Goal: Task Accomplishment & Management: Complete application form

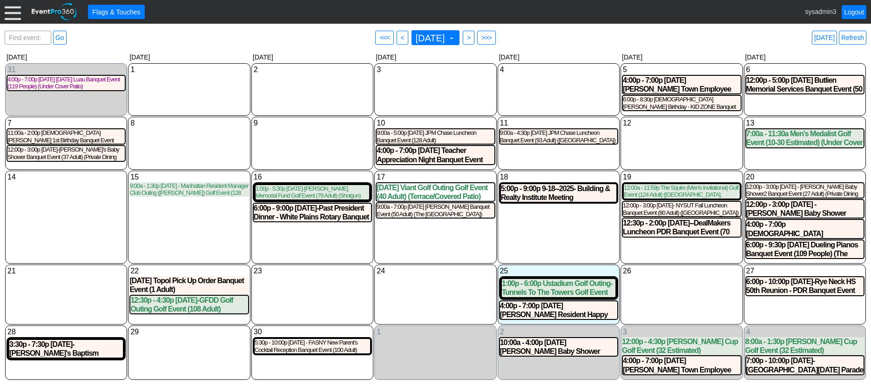
click at [11, 13] on div at bounding box center [13, 12] width 16 height 16
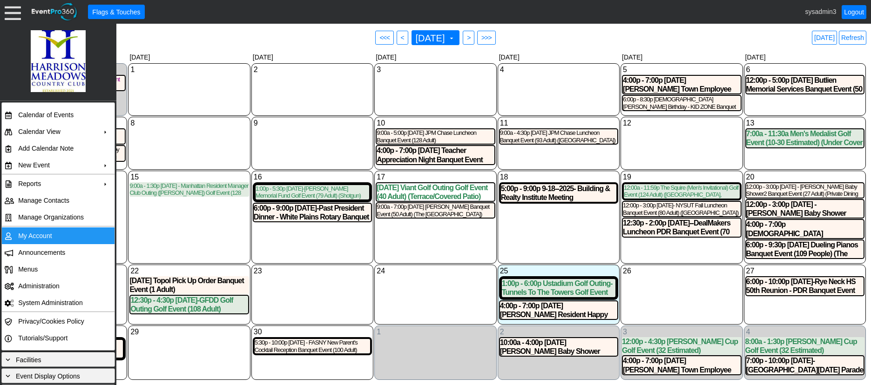
click at [35, 233] on td "My Account" at bounding box center [55, 236] width 83 height 17
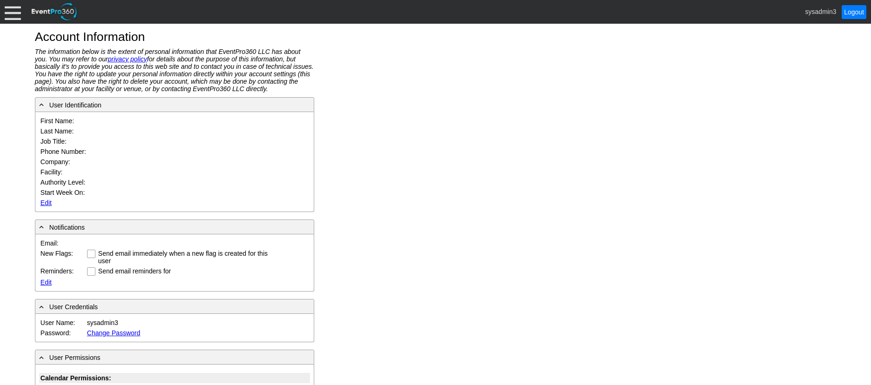
type input "System"
type input "Administrator"
type input "System Administrator"
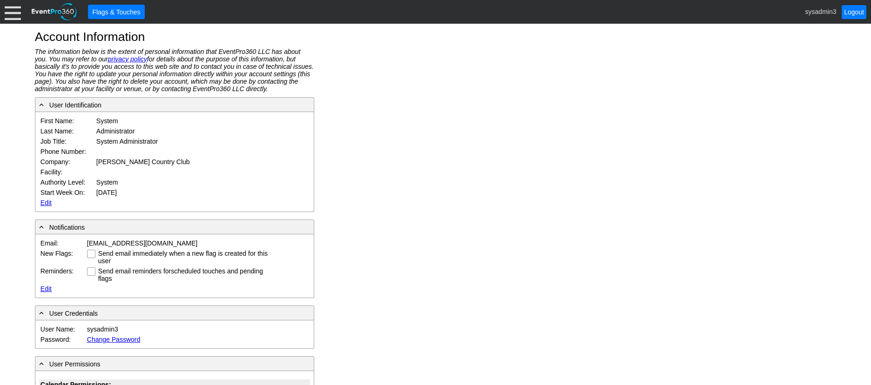
click at [43, 200] on link "Edit" at bounding box center [45, 202] width 11 height 7
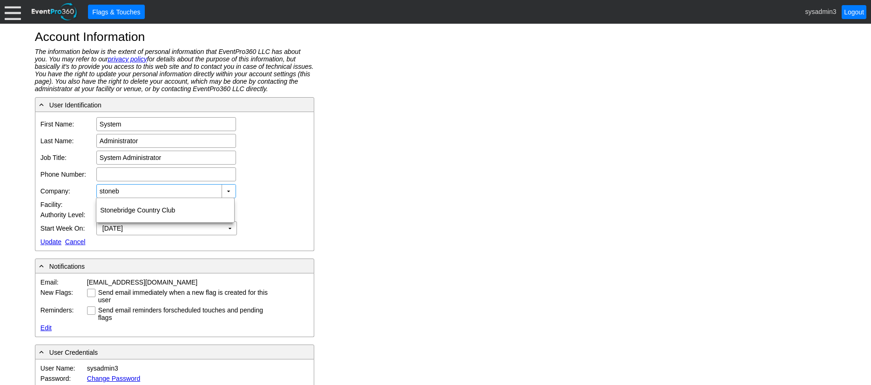
type input "stoneb"
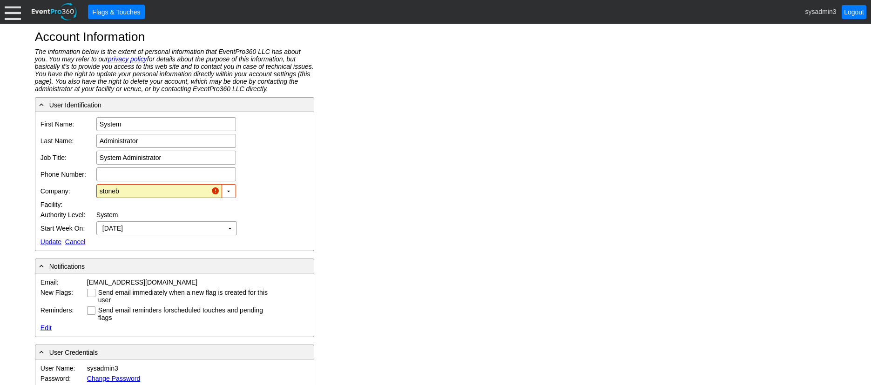
click at [11, 8] on div at bounding box center [13, 12] width 16 height 16
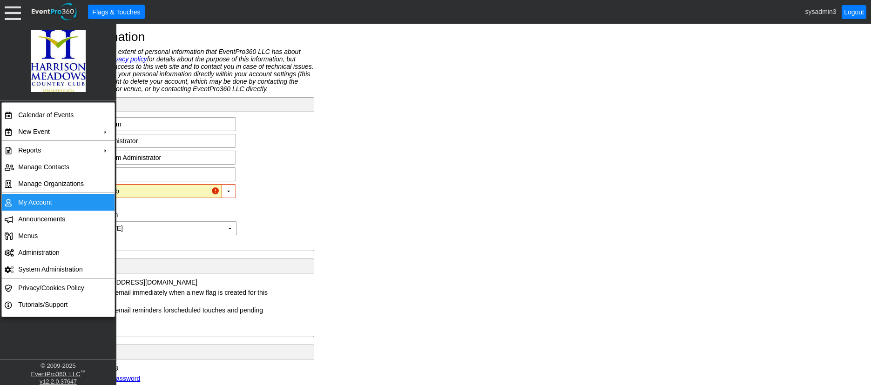
click at [40, 201] on td "My Account" at bounding box center [55, 202] width 83 height 17
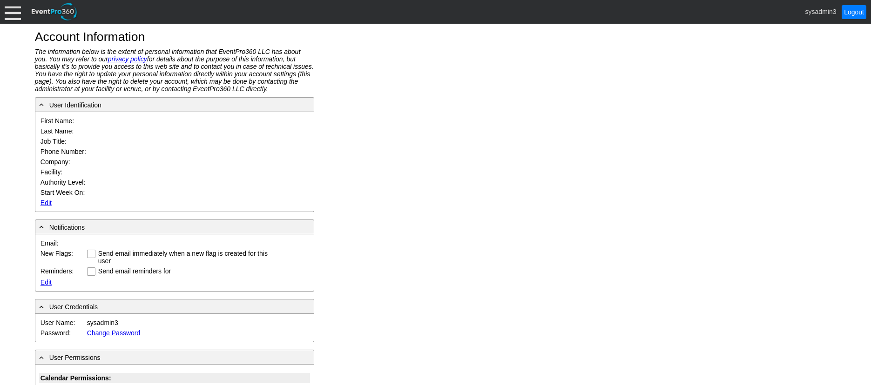
type input "System"
type input "Administrator"
type input "System Administrator"
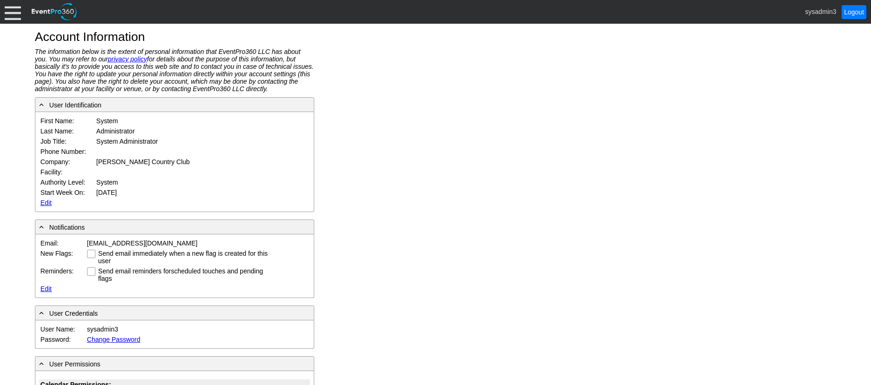
click at [44, 204] on link "Edit" at bounding box center [45, 202] width 11 height 7
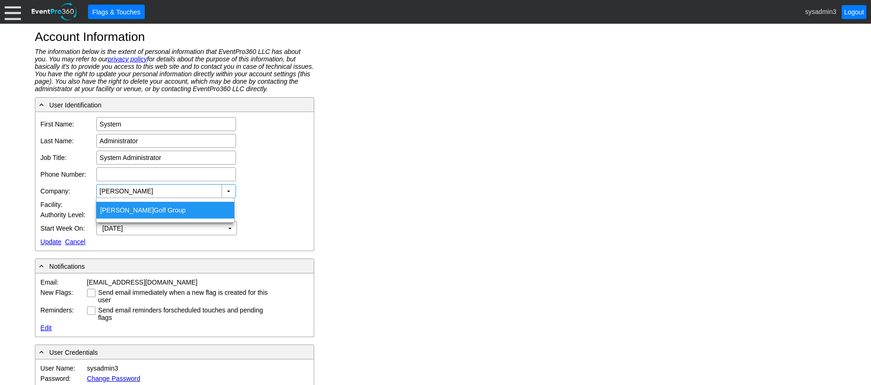
click at [116, 208] on span "Wilson" at bounding box center [127, 210] width 54 height 7
type input "Wilson Golf Group"
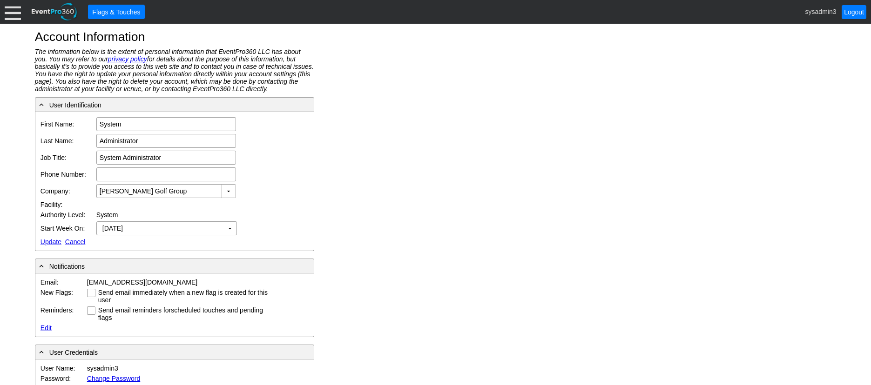
click at [47, 242] on link "Update" at bounding box center [50, 241] width 21 height 7
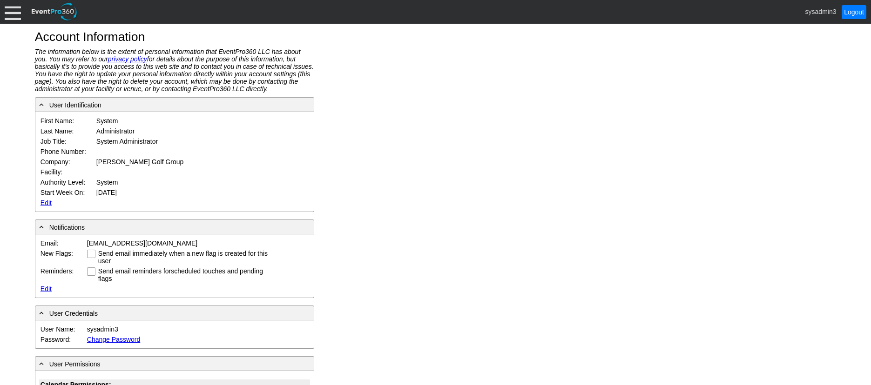
click at [7, 9] on div at bounding box center [13, 12] width 16 height 16
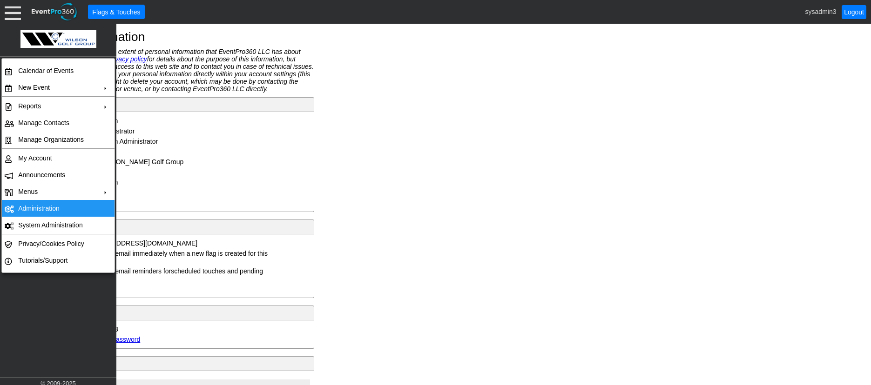
click at [33, 205] on td "Administration" at bounding box center [55, 208] width 83 height 17
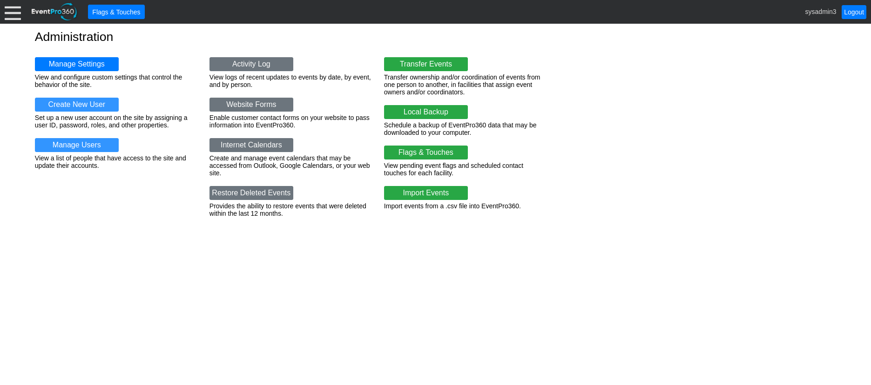
click at [13, 10] on div at bounding box center [13, 12] width 16 height 16
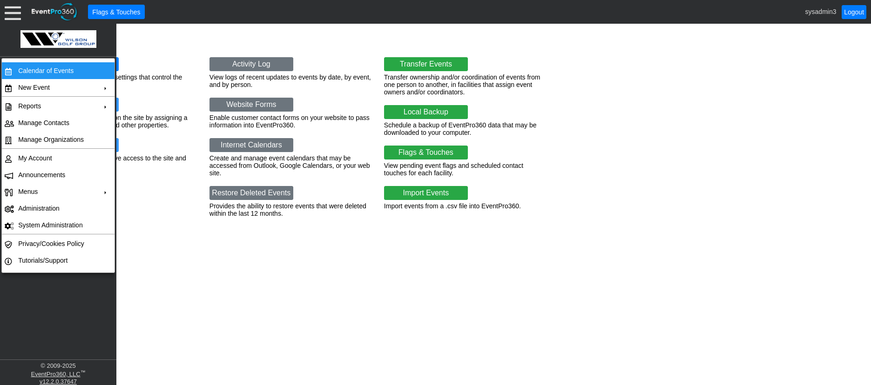
click at [52, 72] on td "Calendar of Events" at bounding box center [55, 70] width 83 height 17
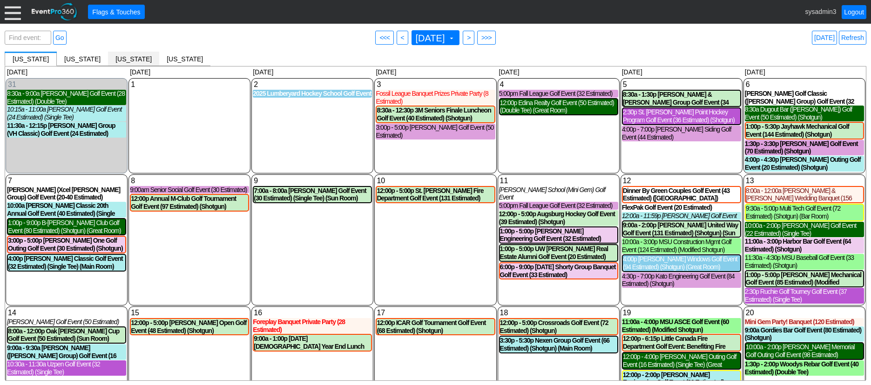
click at [116, 57] on span "[US_STATE]" at bounding box center [133, 58] width 36 height 7
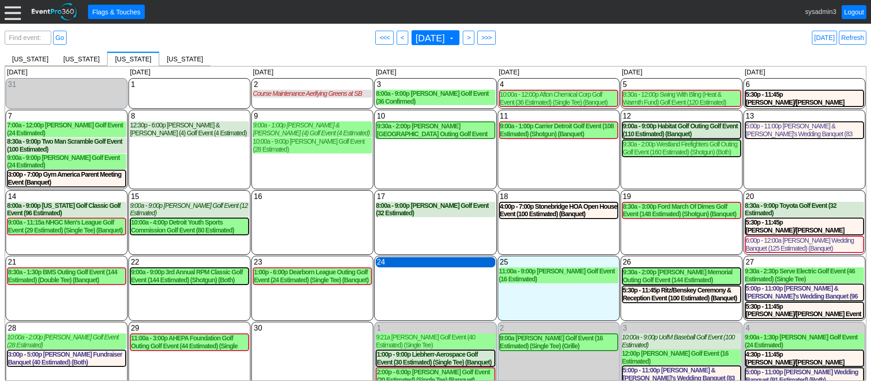
click at [413, 268] on div "24 Wednesday" at bounding box center [435, 262] width 119 height 10
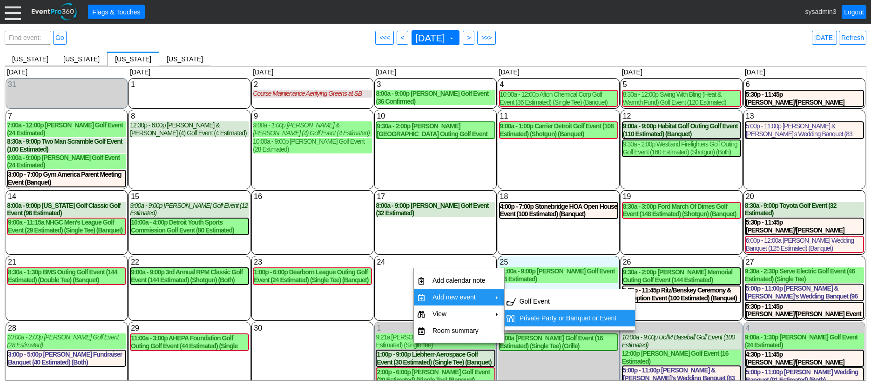
click at [541, 320] on td "Private Party or Banquet or Event" at bounding box center [568, 318] width 105 height 17
type input "9/24/2025"
type input "Lead"
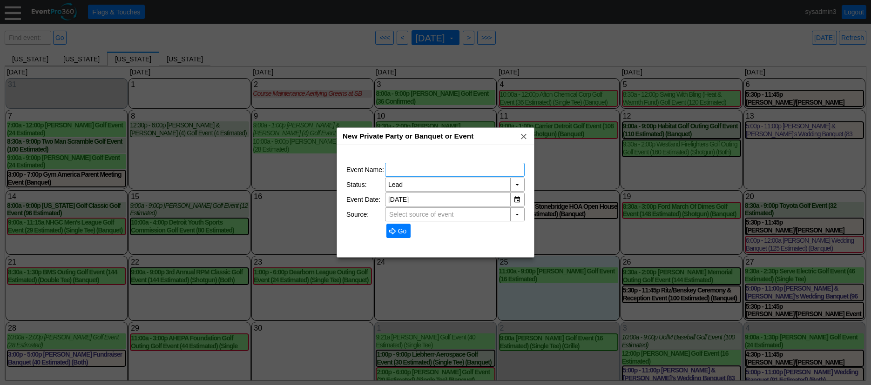
type input "Northville Hills GC"
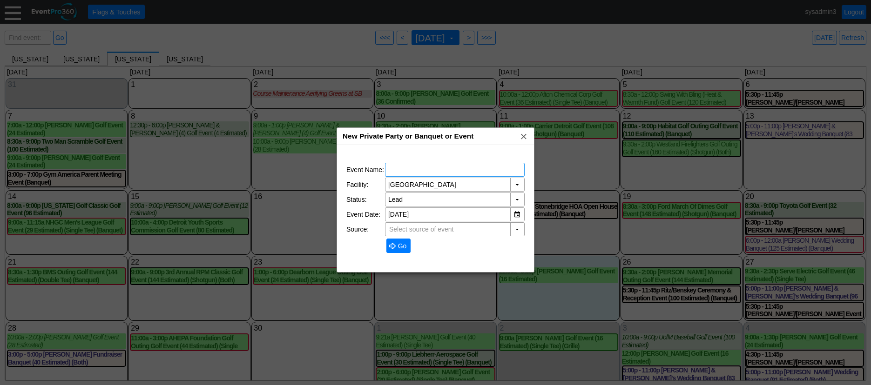
type input "Michigan"
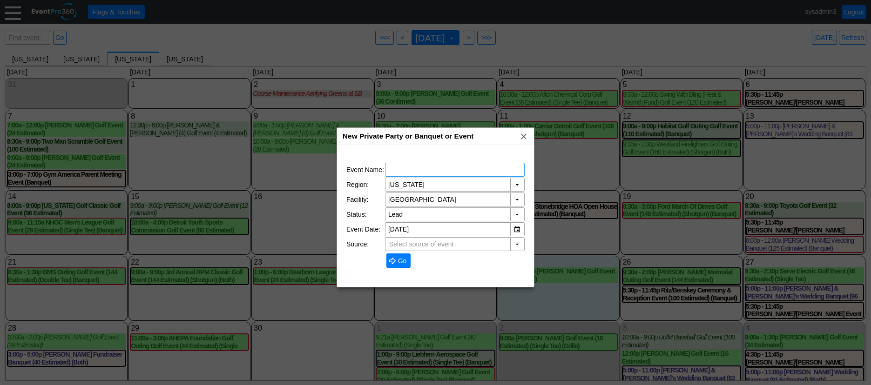
click at [431, 169] on input "text" at bounding box center [454, 169] width 133 height 13
type input "TEST EVENT"
click at [516, 198] on div "▼" at bounding box center [517, 199] width 14 height 13
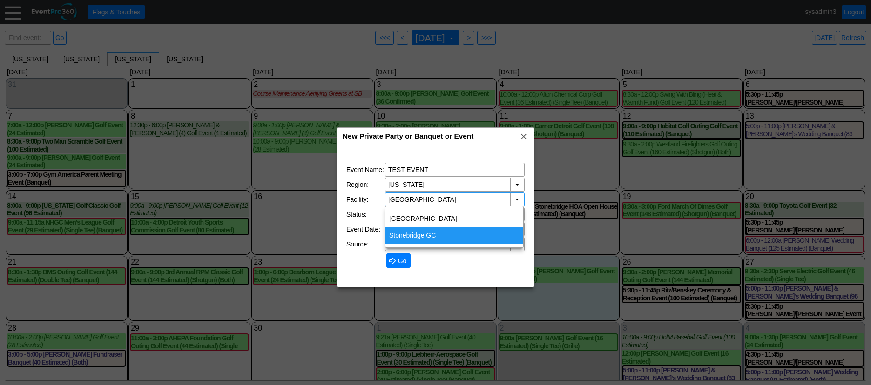
click at [422, 236] on div "Stonebridge GC" at bounding box center [454, 235] width 138 height 17
type input "Stonebridge GC"
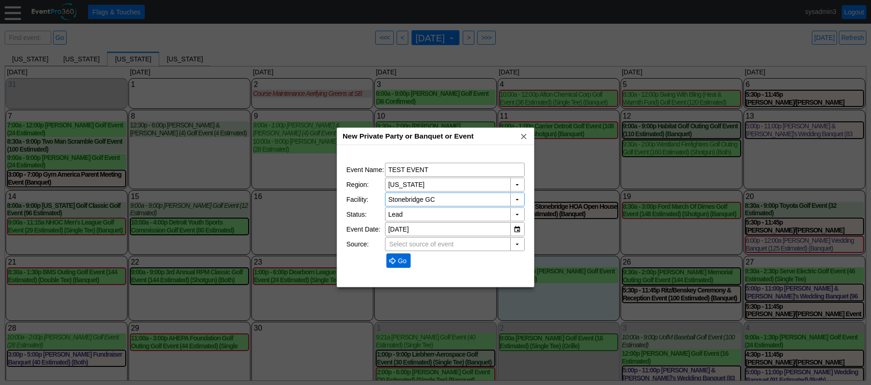
click at [401, 255] on span "● Go" at bounding box center [398, 261] width 25 height 14
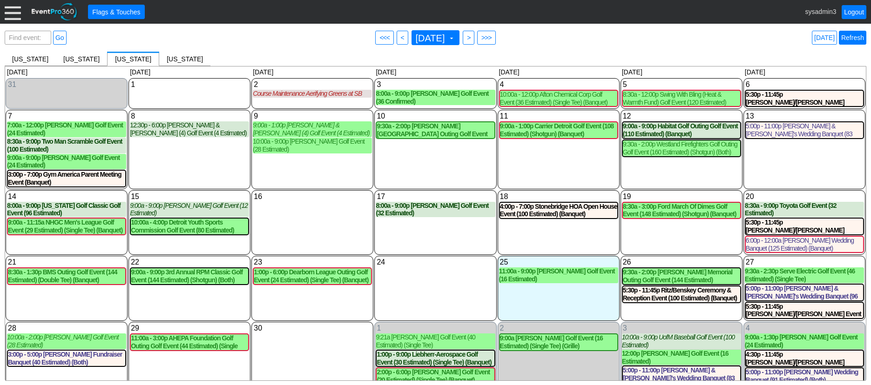
click at [851, 40] on link "Refresh" at bounding box center [852, 38] width 27 height 14
click at [855, 39] on link "Refresh" at bounding box center [852, 38] width 27 height 14
click at [856, 13] on link "Logout" at bounding box center [853, 12] width 25 height 14
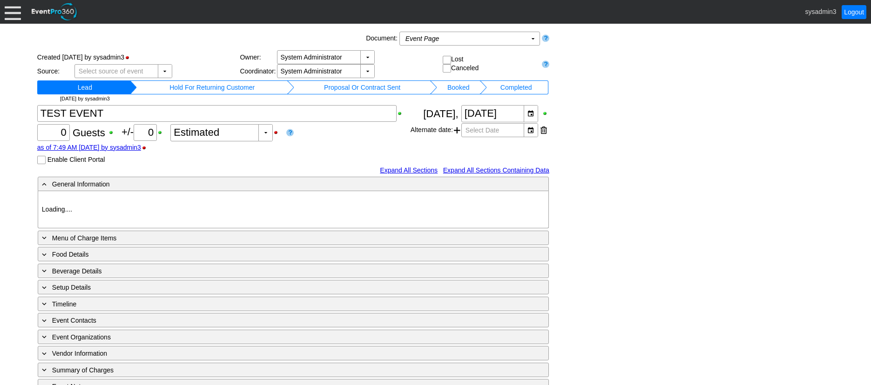
type input "Stonebridge GC"
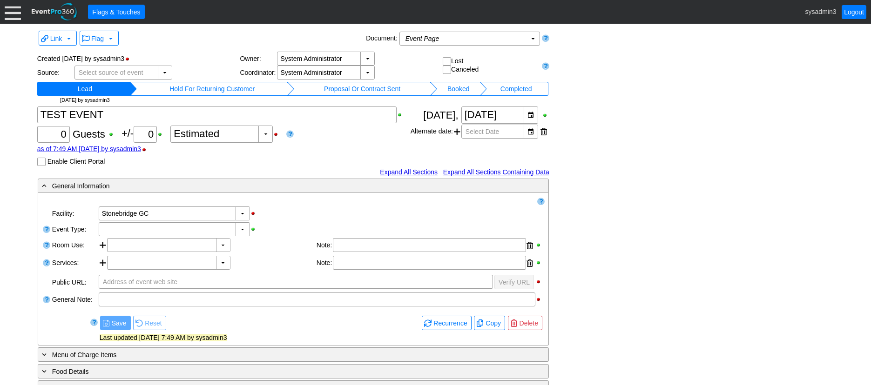
click at [220, 88] on td "Hold For Returning Customer" at bounding box center [212, 89] width 151 height 14
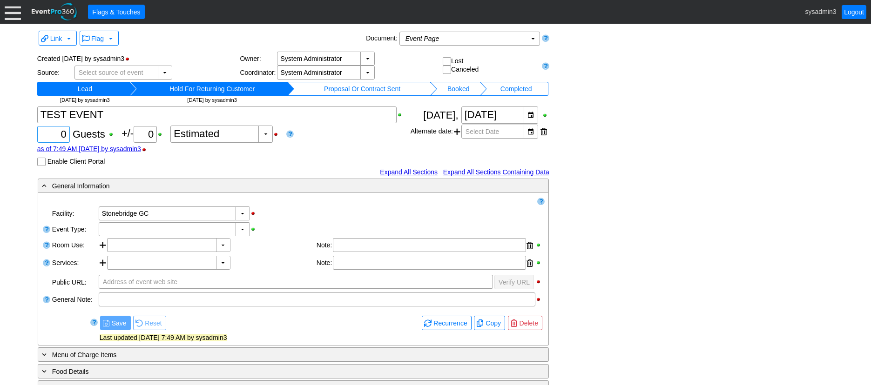
click at [65, 132] on input "0" at bounding box center [53, 135] width 26 height 16
type input "100"
click at [240, 229] on div "▼" at bounding box center [243, 229] width 14 height 13
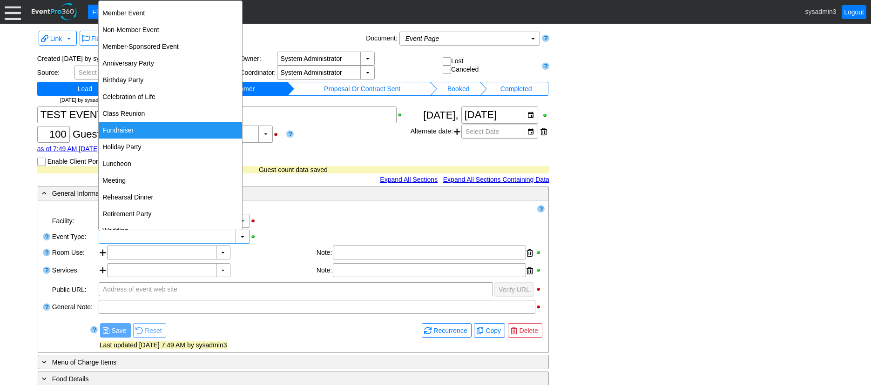
click at [134, 128] on div "Fundraiser" at bounding box center [170, 130] width 143 height 17
type input "Fundraiser"
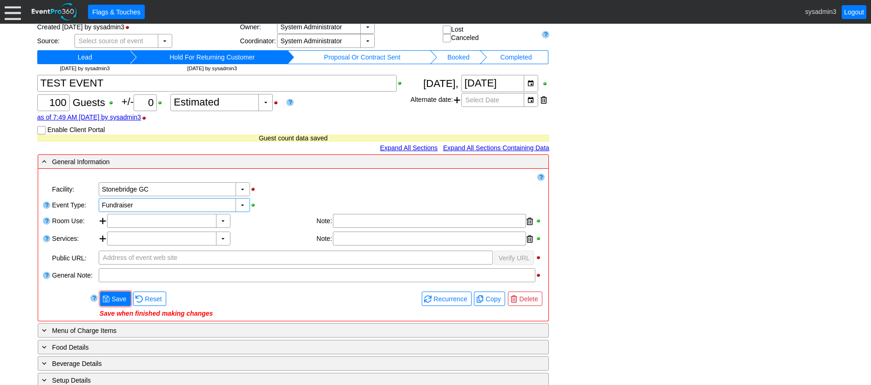
scroll to position [175, 0]
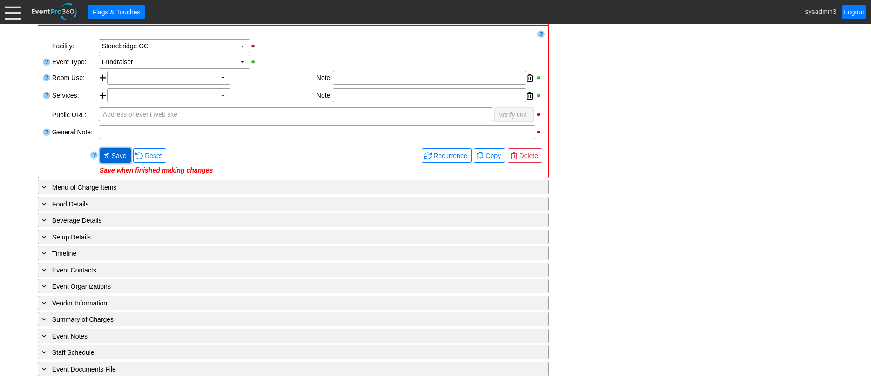
click at [119, 154] on span "Save" at bounding box center [119, 155] width 19 height 9
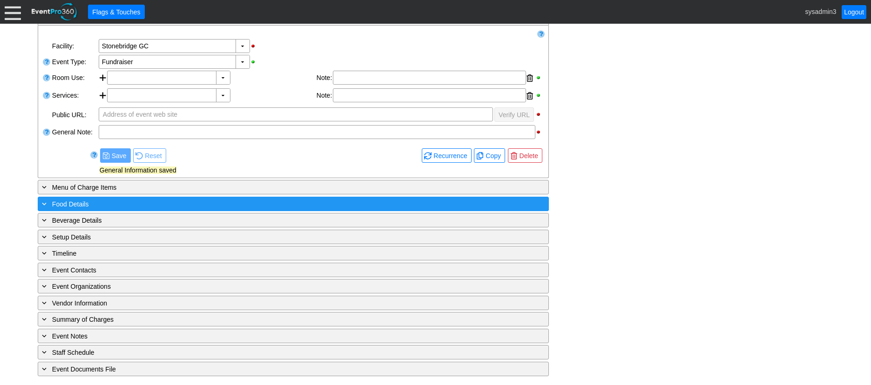
scroll to position [168, 0]
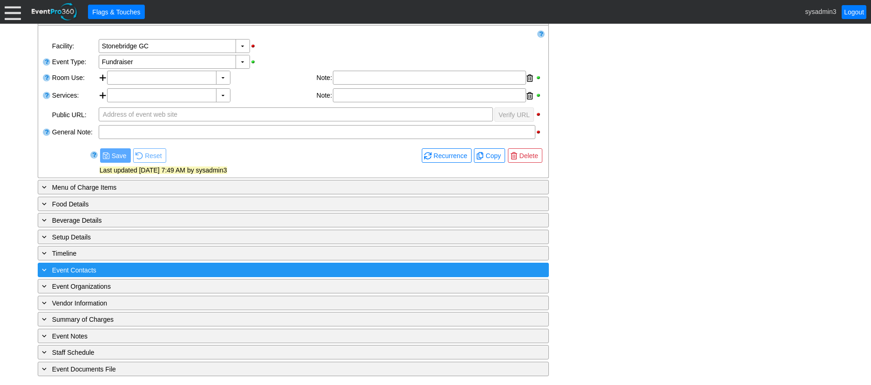
click at [140, 270] on div "+ Event Contacts" at bounding box center [274, 270] width 468 height 11
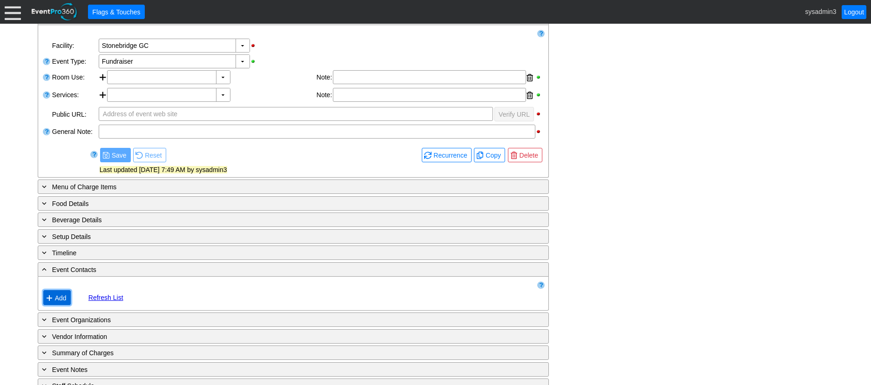
click at [63, 297] on span "Add" at bounding box center [60, 298] width 15 height 9
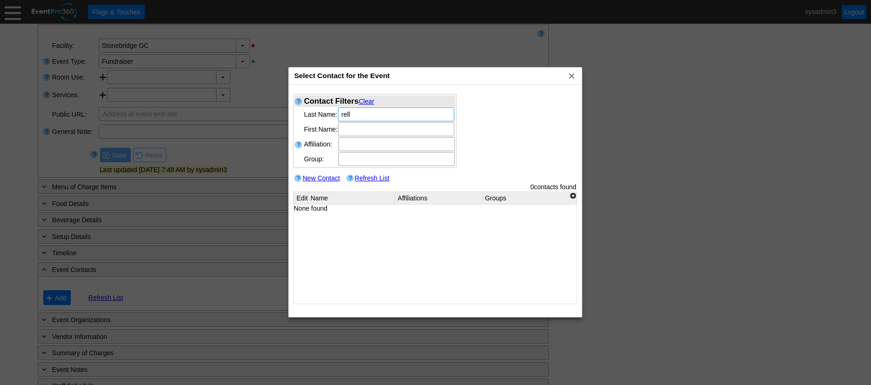
type input "rell"
click at [324, 177] on link "New Contact" at bounding box center [321, 178] width 37 height 7
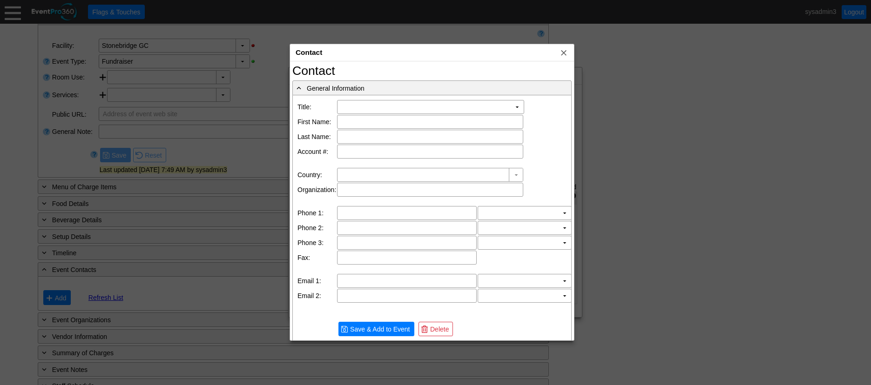
type input "Michigan"
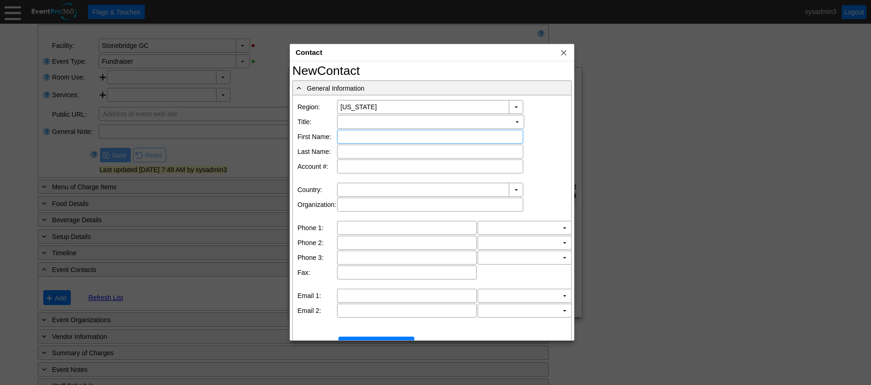
type input "Stonebridge GC"
type input "United States"
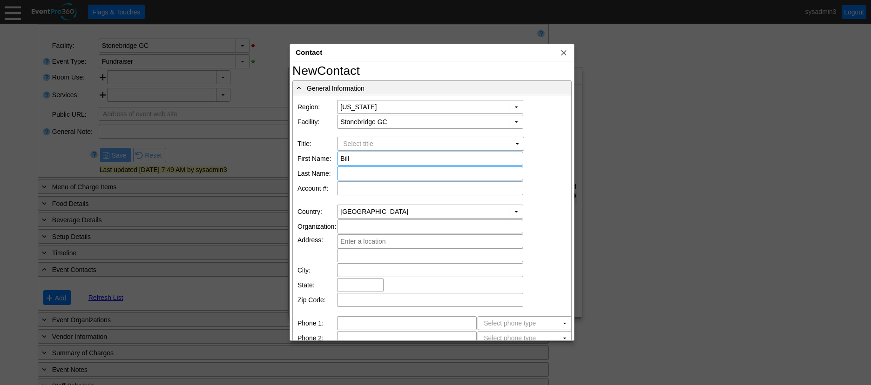
type input "Bill"
click at [364, 175] on input "text" at bounding box center [430, 173] width 180 height 13
type input "Reller"
type input "14148 N Trade Winds Way"
type input "Oro Valley"
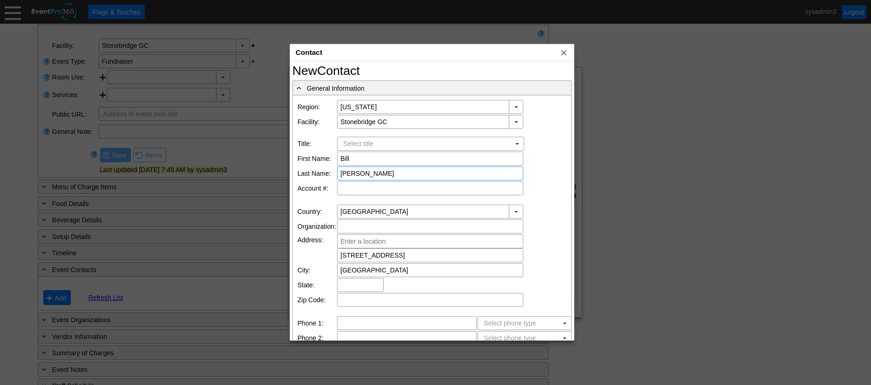
type input "AZ"
type input "85755"
type input "(608) 772-8271"
type input "bill@eventpro360.com"
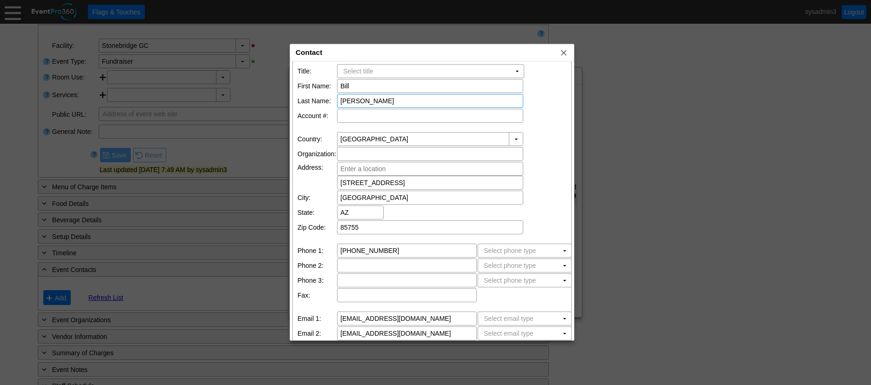
scroll to position [115, 0]
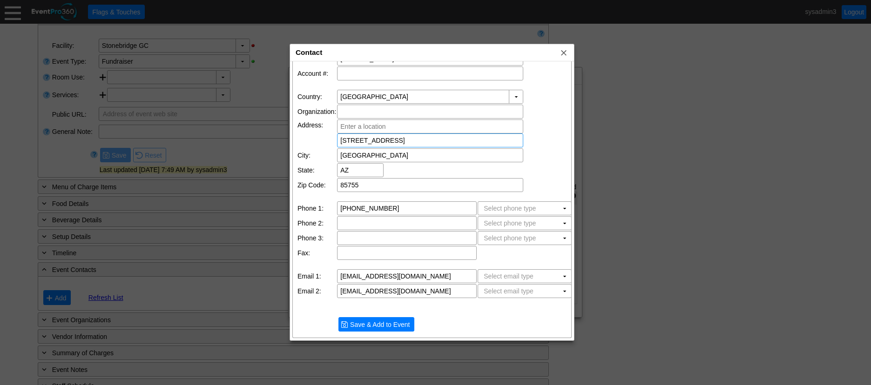
drag, startPoint x: 422, startPoint y: 139, endPoint x: 308, endPoint y: 138, distance: 114.0
click at [308, 138] on tr "Address: 14148 N Trade Winds Way" at bounding box center [434, 134] width 274 height 28
drag, startPoint x: 415, startPoint y: 289, endPoint x: 324, endPoint y: 284, distance: 90.4
click at [324, 284] on table "Region: ▼ Χ Michigan Facility: ▼ Χ Stonebridge GC Title: Select title Χ ▼ First…" at bounding box center [434, 159] width 276 height 350
drag, startPoint x: 370, startPoint y: 185, endPoint x: 319, endPoint y: 185, distance: 50.7
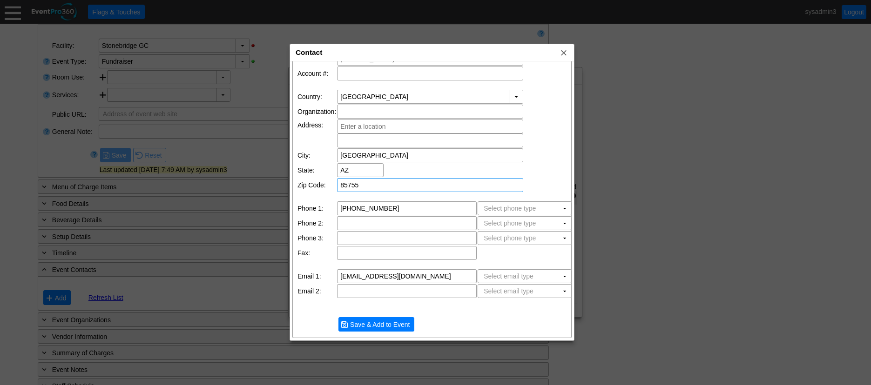
click at [319, 185] on tr "Zip Code: Χ 85755" at bounding box center [434, 185] width 274 height 14
click at [379, 323] on span "Save & Add to Event" at bounding box center [379, 324] width 63 height 9
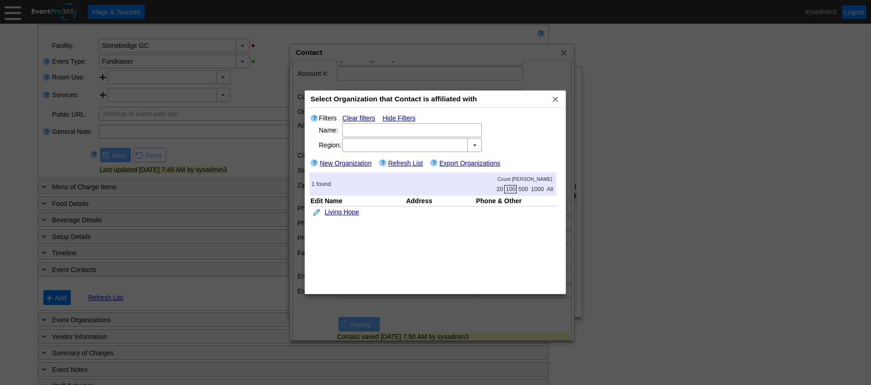
type input "Michigan"
click at [554, 99] on span "x" at bounding box center [555, 98] width 9 height 9
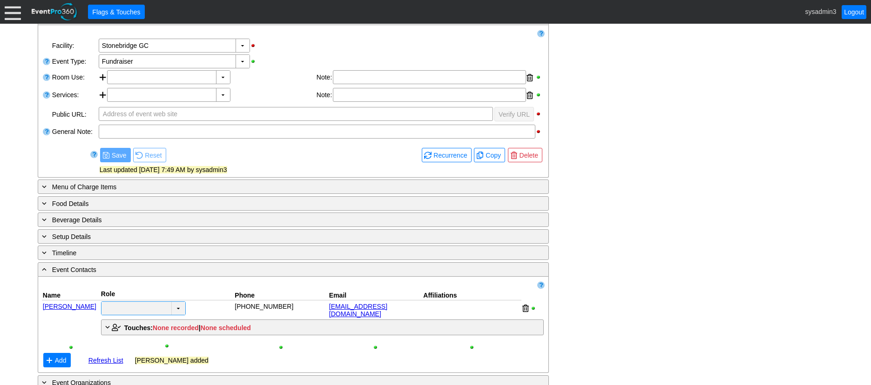
click at [178, 313] on td "▼" at bounding box center [178, 308] width 14 height 13
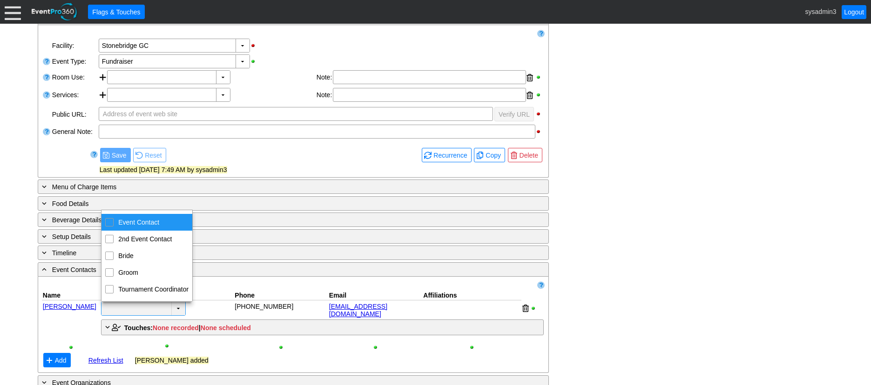
click at [111, 224] on input "Event Contact" at bounding box center [110, 222] width 6 height 6
checkbox input "true"
click at [605, 195] on div "- General Information ▼ Loading.... Remove all highlights Facility: ▼ Χ Stonebr…" at bounding box center [435, 241] width 801 height 463
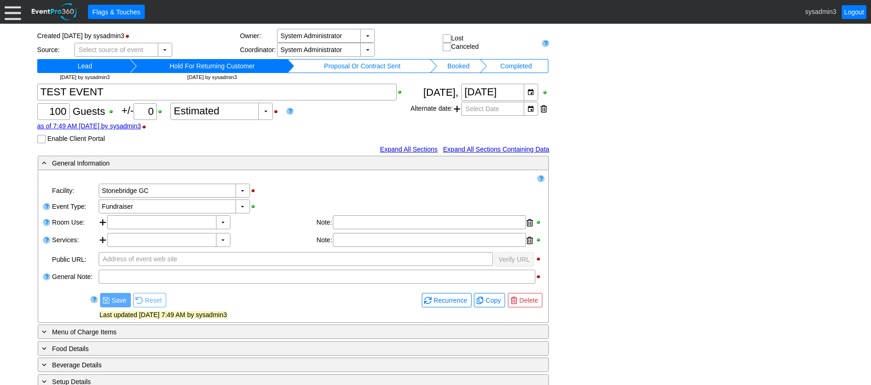
scroll to position [0, 0]
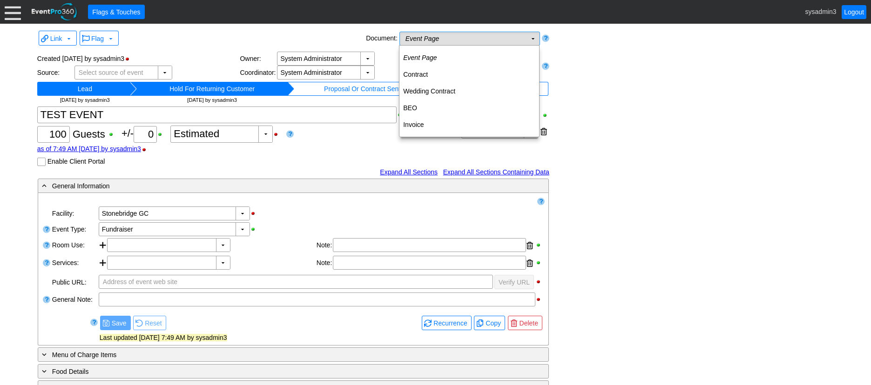
click at [505, 40] on td "Event Page Χ" at bounding box center [463, 38] width 127 height 13
